Goal: Task Accomplishment & Management: Use online tool/utility

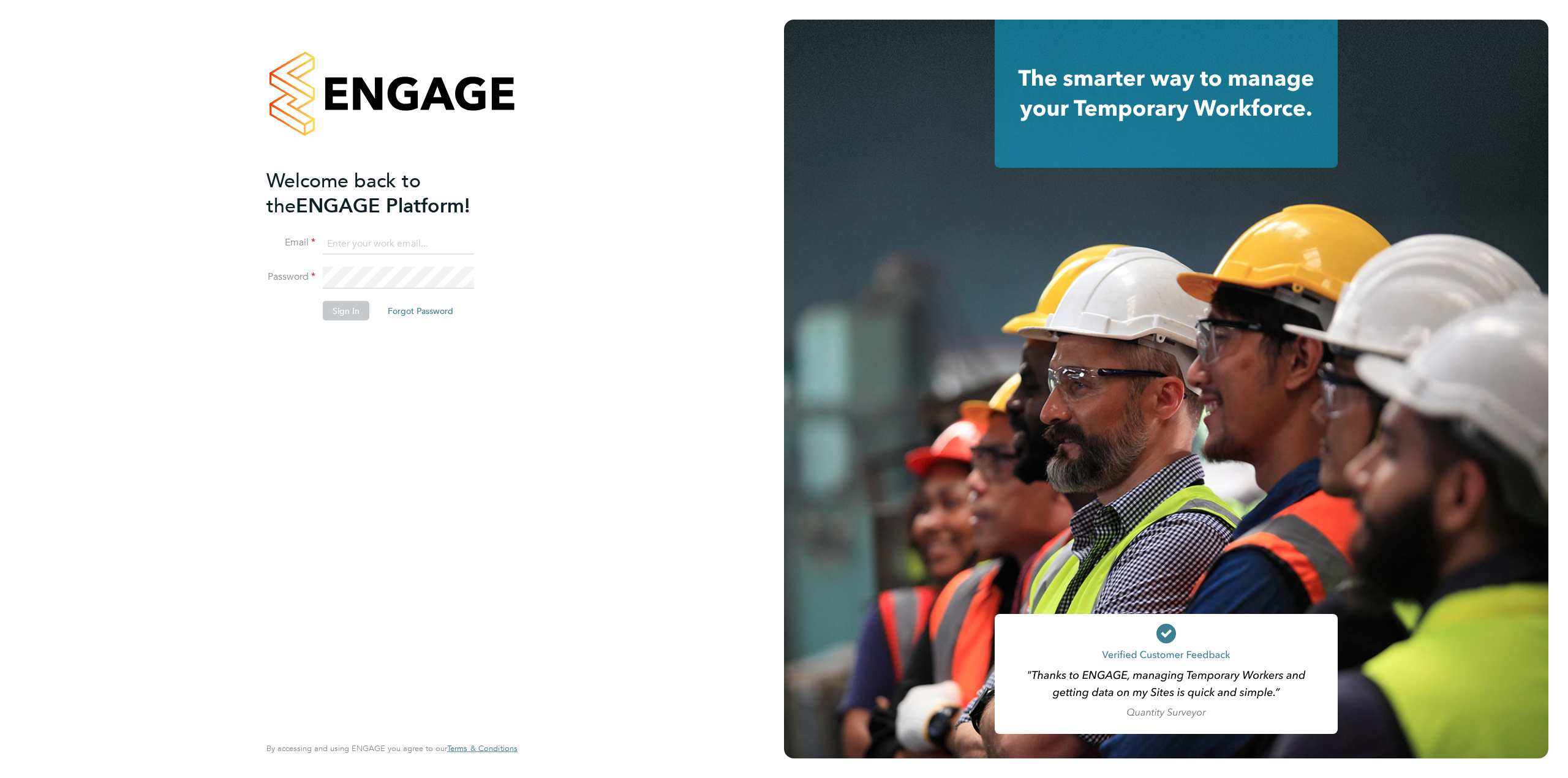
type input "helpdesk@wills-security.co.uk"
click at [348, 305] on button "Sign In" at bounding box center [346, 311] width 46 height 20
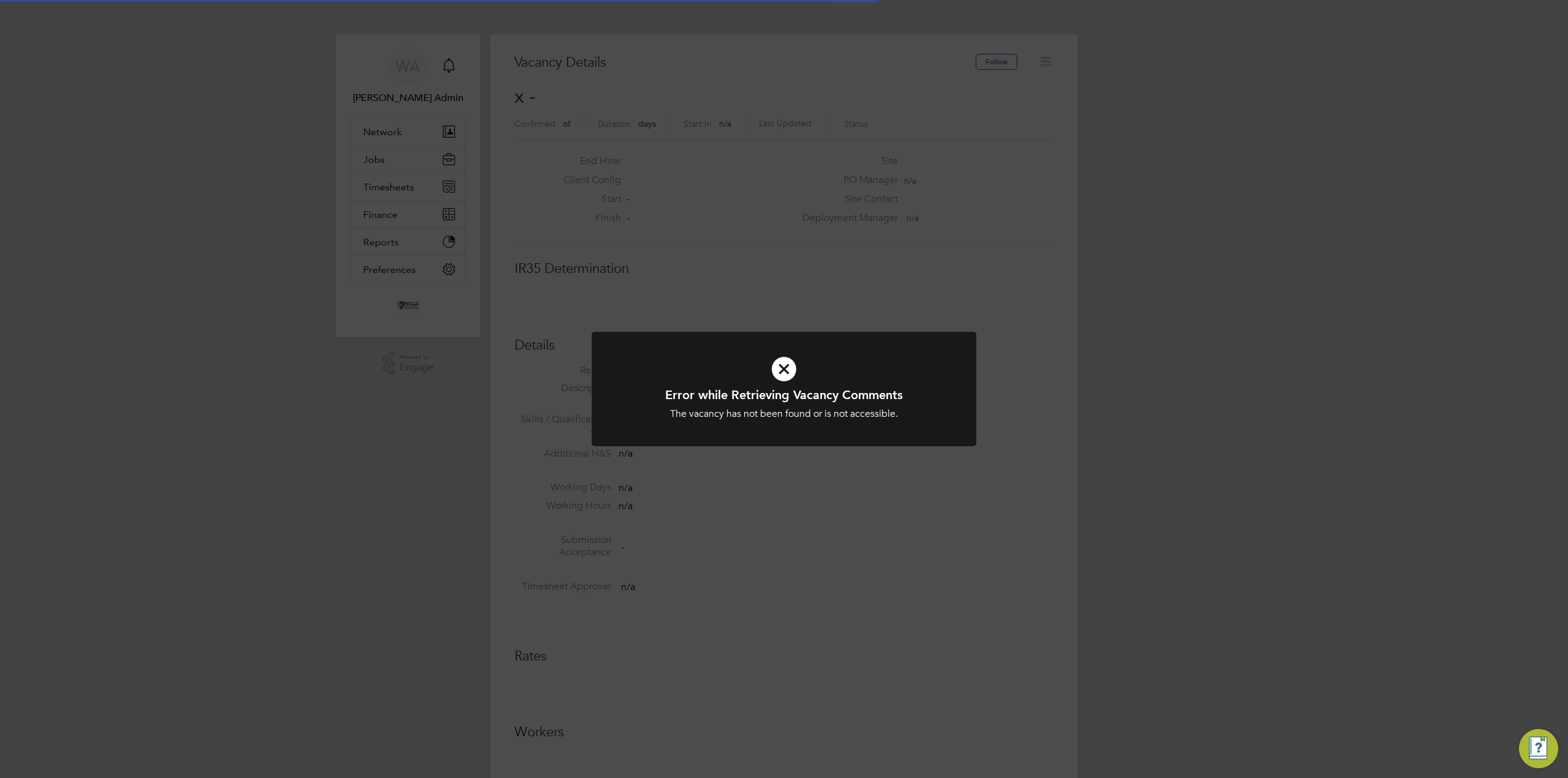
scroll to position [20, 264]
click at [605, 176] on div "Error while Retrieving Vacancy Comments The vacancy has not been found or is no…" at bounding box center [784, 389] width 1568 height 778
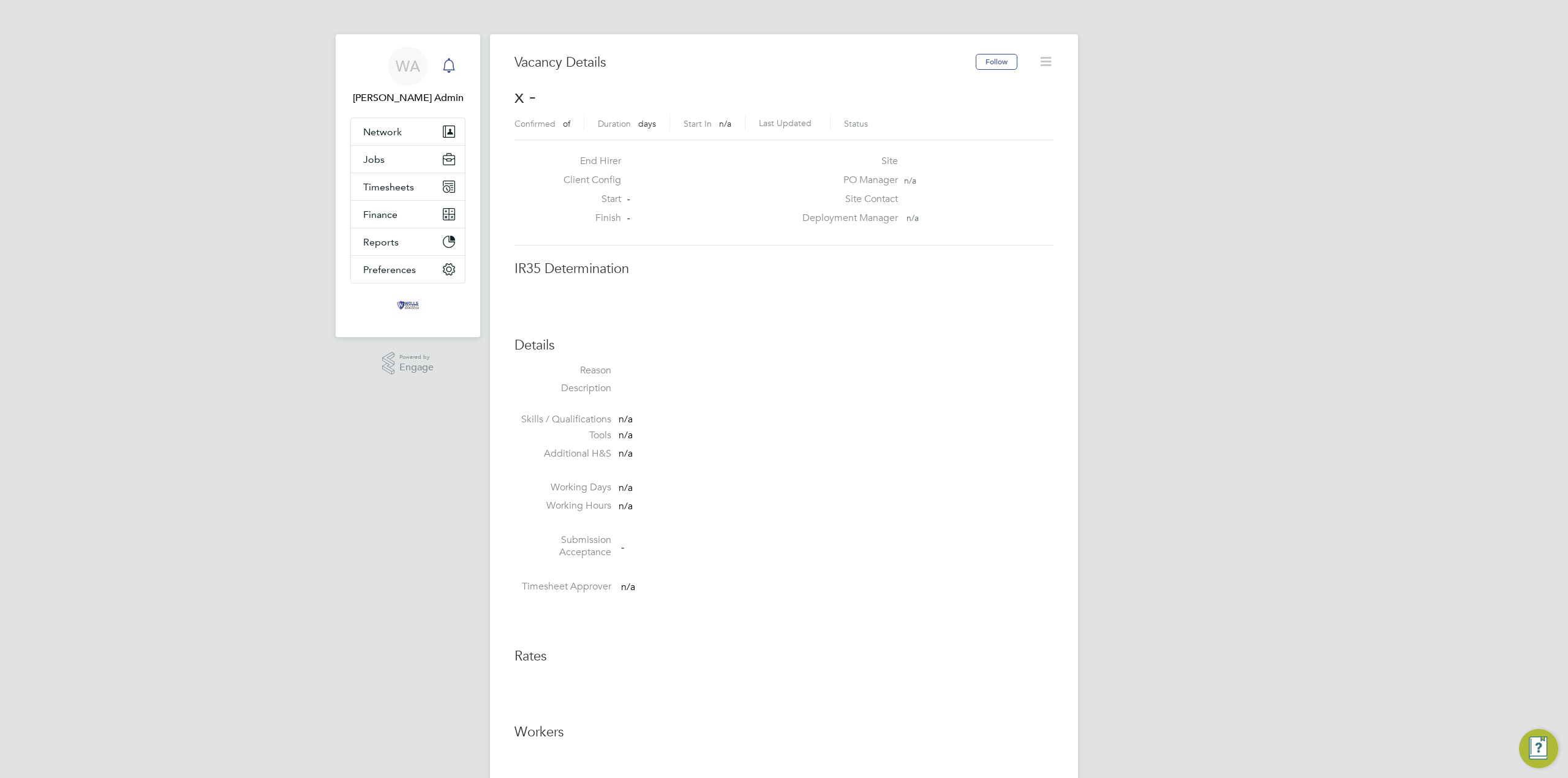
click at [455, 64] on icon "Main navigation" at bounding box center [449, 65] width 15 height 15
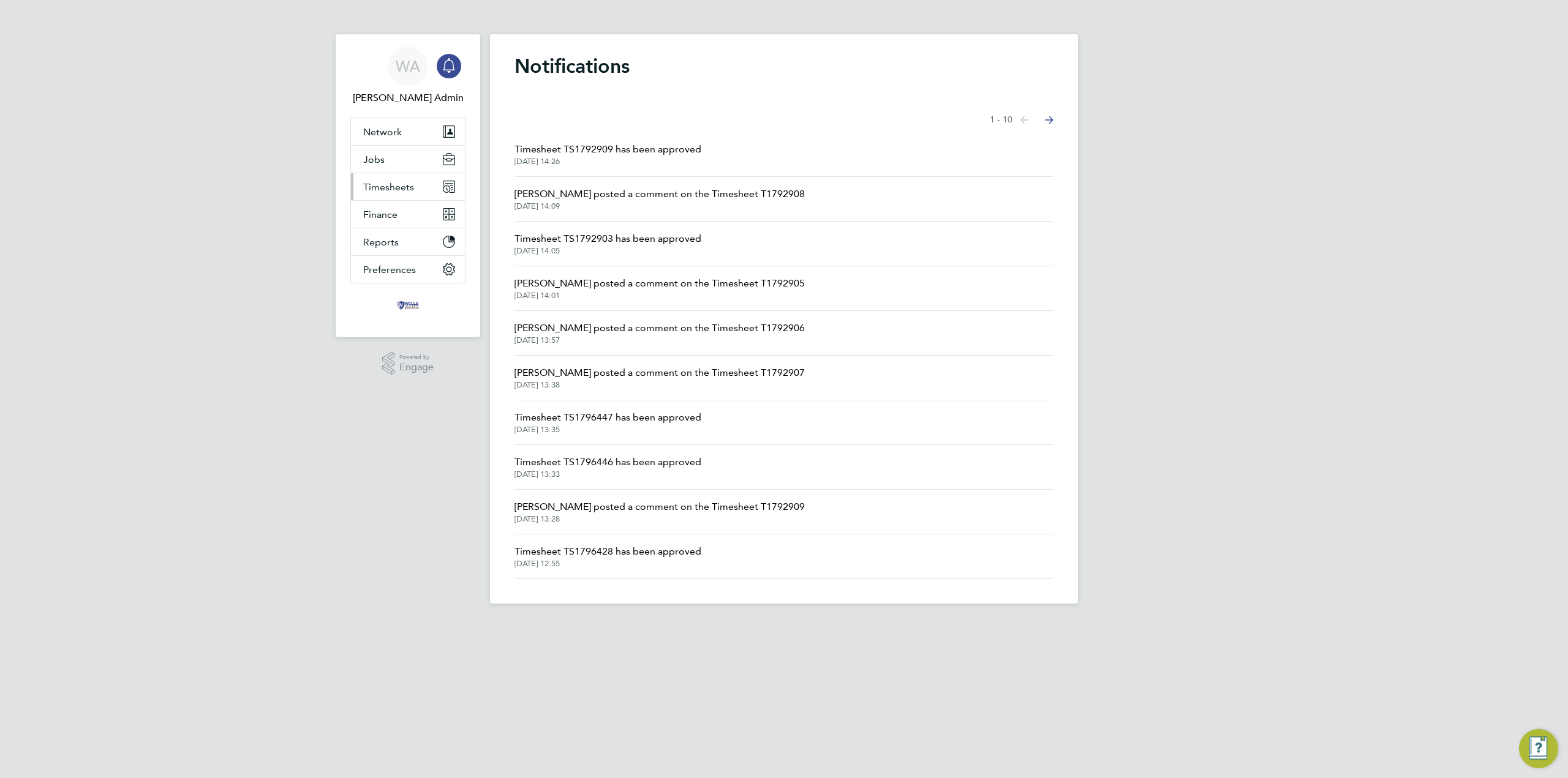
drag, startPoint x: 392, startPoint y: 185, endPoint x: 391, endPoint y: 198, distance: 13.0
click at [392, 185] on span "Timesheets" at bounding box center [388, 187] width 50 height 12
click at [392, 216] on link "Timesheets" at bounding box center [388, 217] width 50 height 12
